Goal: Task Accomplishment & Management: Manage account settings

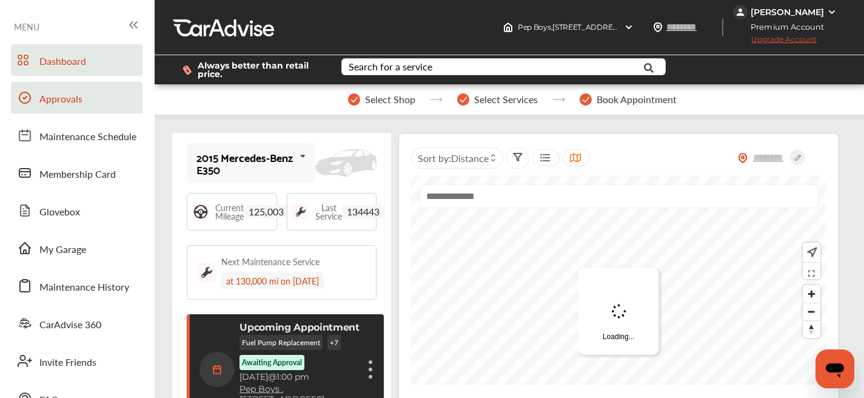
click at [92, 101] on link "Approvals" at bounding box center [77, 98] width 132 height 32
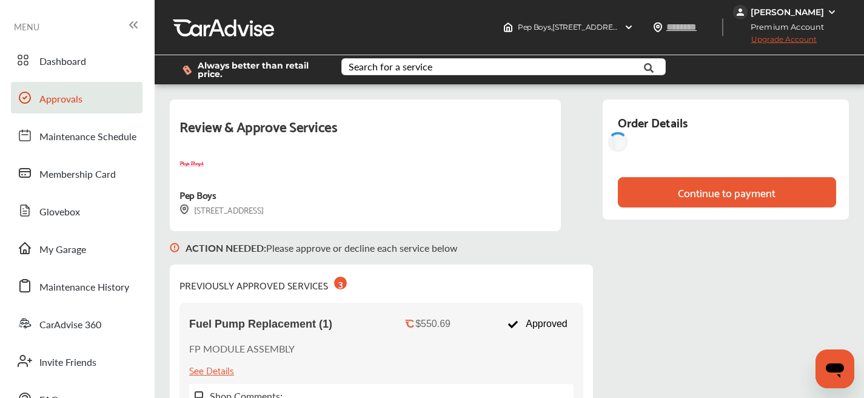
scroll to position [169, 0]
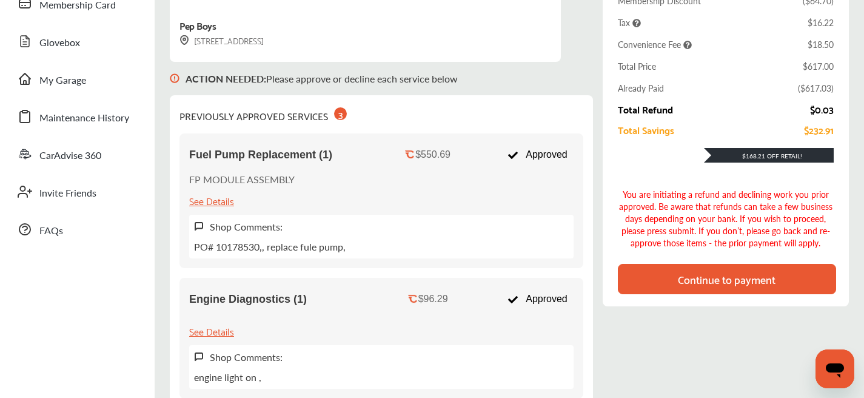
click at [711, 279] on div "Continue to payment" at bounding box center [727, 279] width 98 height 12
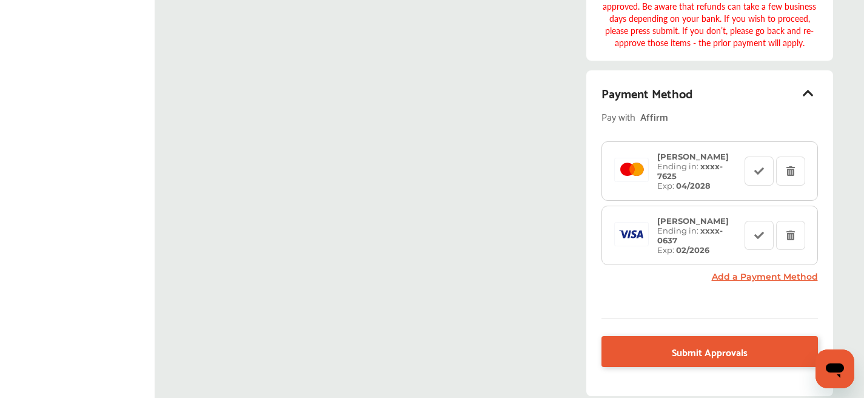
scroll to position [495, 0]
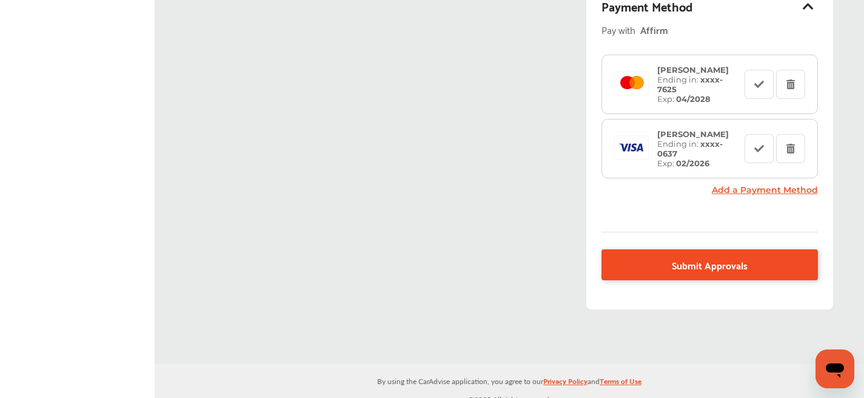
click at [693, 257] on span "Submit Approvals" at bounding box center [710, 265] width 76 height 16
click at [702, 259] on span "Submit Approvals" at bounding box center [710, 265] width 76 height 16
